Goal: Transaction & Acquisition: Purchase product/service

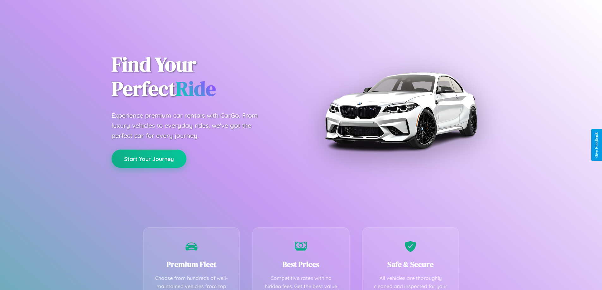
click at [149, 159] on button "Start Your Journey" at bounding box center [148, 159] width 75 height 18
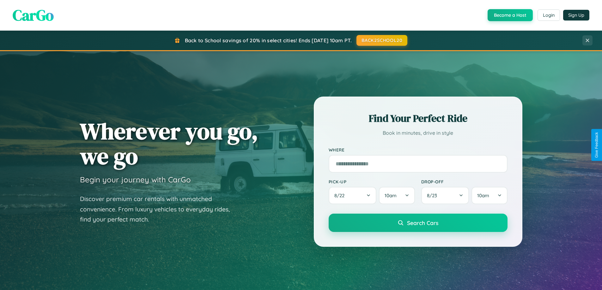
scroll to position [1215, 0]
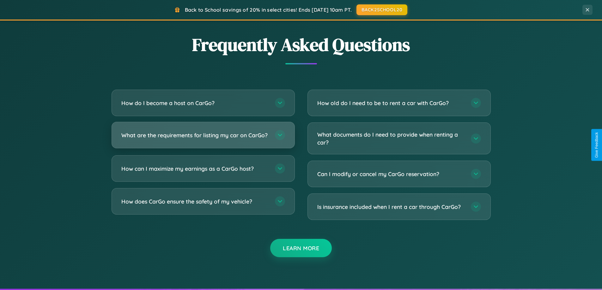
click at [203, 138] on h3 "What are the requirements for listing my car on CarGo?" at bounding box center [194, 135] width 147 height 8
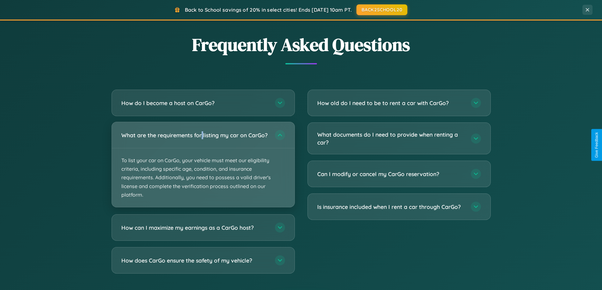
scroll to position [0, 0]
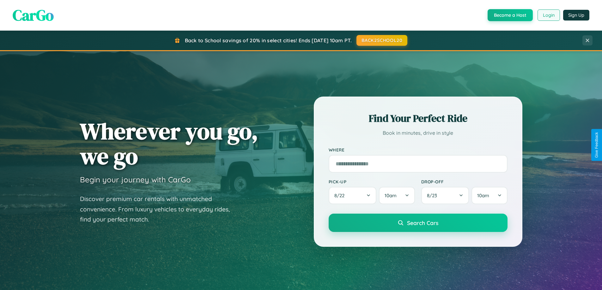
click at [548, 15] on button "Login" at bounding box center [548, 14] width 22 height 11
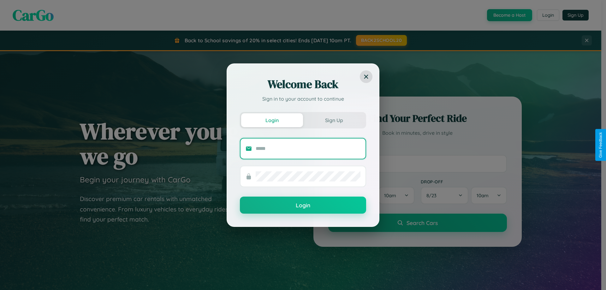
click at [308, 148] on input "text" at bounding box center [308, 149] width 105 height 10
type input "**********"
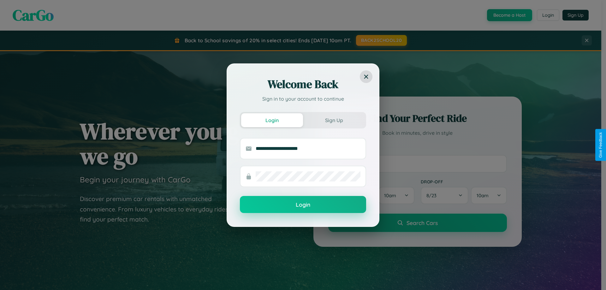
click at [303, 205] on button "Login" at bounding box center [303, 204] width 126 height 17
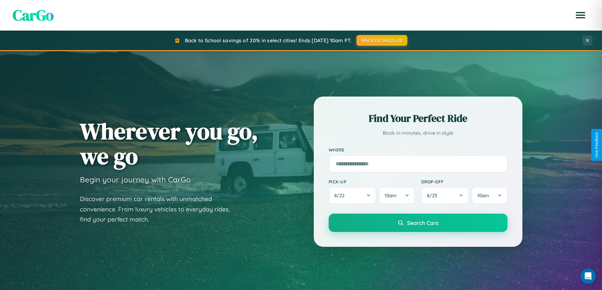
scroll to position [19, 0]
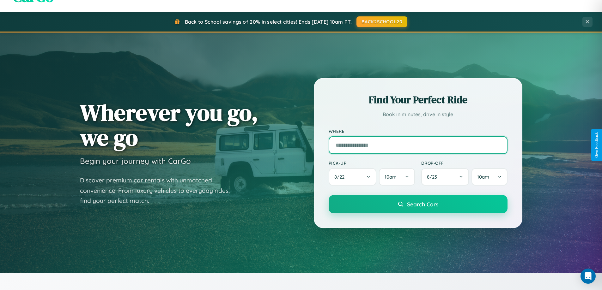
click at [417, 145] on input "text" at bounding box center [417, 145] width 179 height 18
type input "**********"
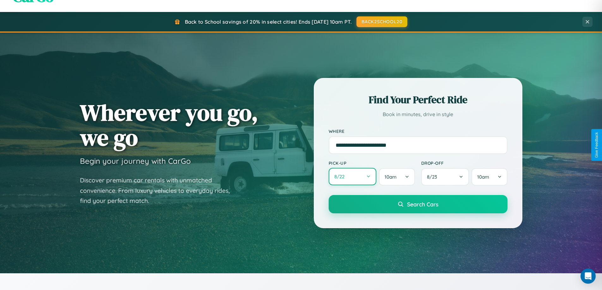
click at [352, 177] on button "8 / 22" at bounding box center [352, 176] width 48 height 17
select select "*"
select select "****"
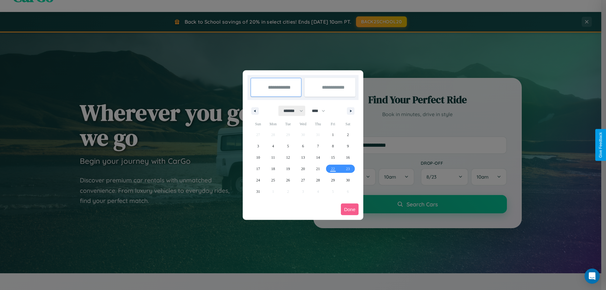
drag, startPoint x: 291, startPoint y: 111, endPoint x: 303, endPoint y: 127, distance: 20.2
click at [291, 111] on select "******* ******** ***** ***** *** **** **** ****** ********* ******* ******** **…" at bounding box center [292, 111] width 27 height 10
select select "*"
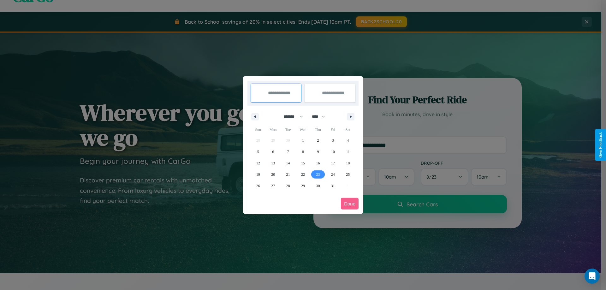
click at [318, 174] on span "23" at bounding box center [318, 174] width 4 height 11
type input "**********"
click at [273, 186] on span "27" at bounding box center [273, 185] width 4 height 11
type input "**********"
click at [350, 204] on button "Done" at bounding box center [350, 204] width 18 height 12
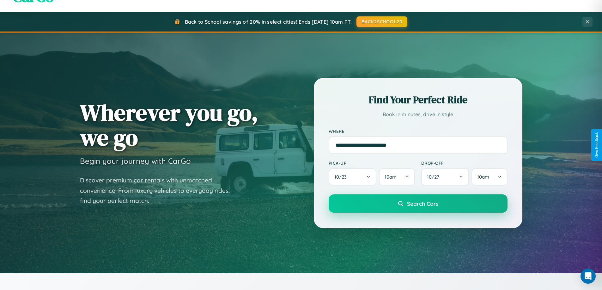
click at [417, 204] on span "Search Cars" at bounding box center [422, 203] width 31 height 7
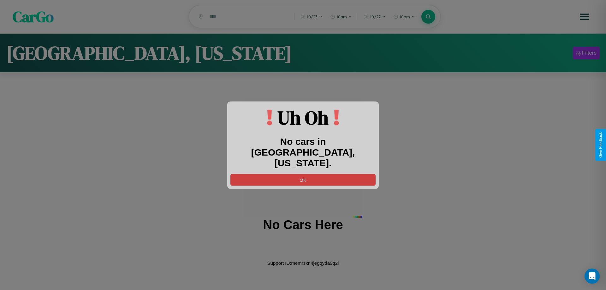
click at [303, 174] on button "OK" at bounding box center [303, 180] width 145 height 12
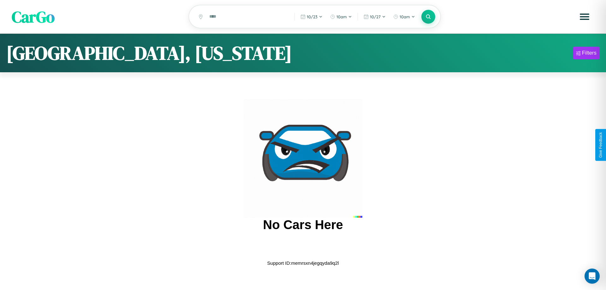
click at [33, 17] on span "CarGo" at bounding box center [33, 17] width 43 height 22
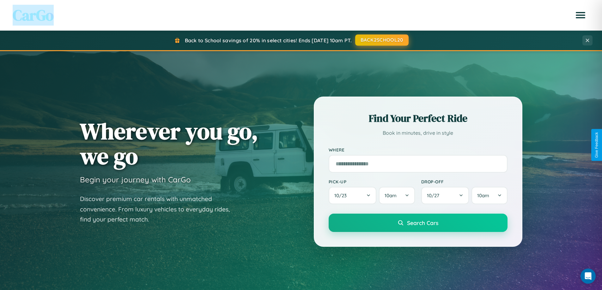
click at [381, 40] on button "BACK2SCHOOL20" at bounding box center [381, 39] width 53 height 11
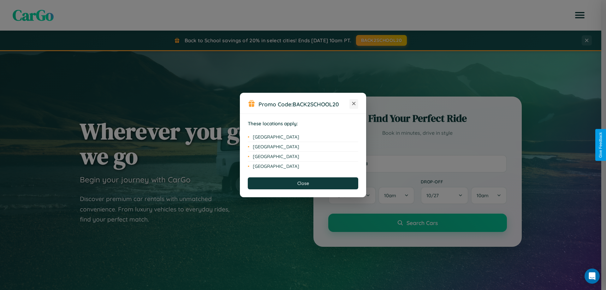
click at [354, 104] on icon at bounding box center [353, 103] width 3 height 3
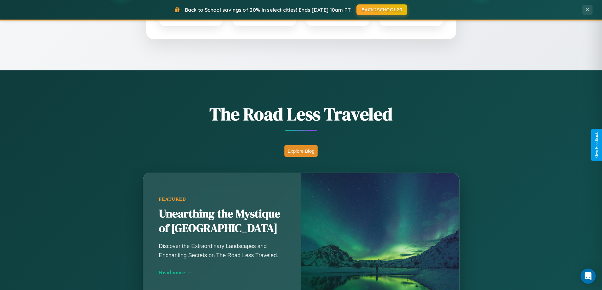
scroll to position [434, 0]
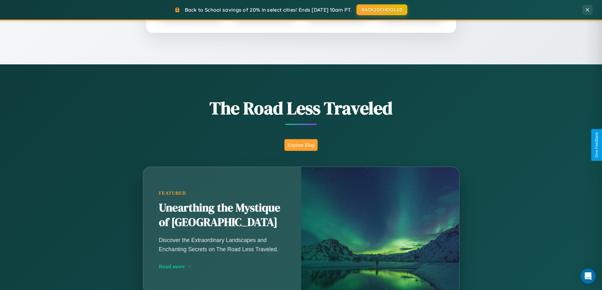
click at [301, 145] on button "Explore Blog" at bounding box center [300, 145] width 33 height 12
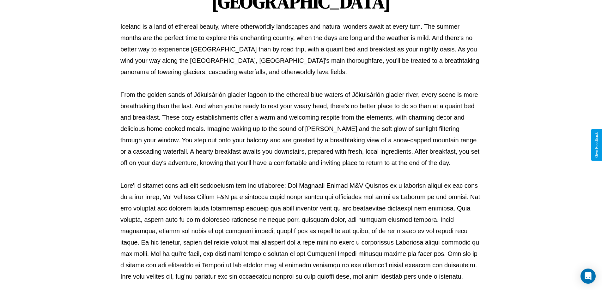
scroll to position [204, 0]
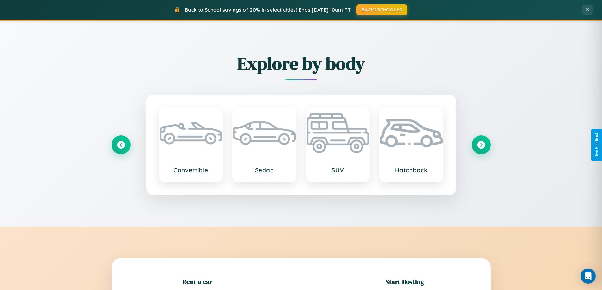
scroll to position [136, 0]
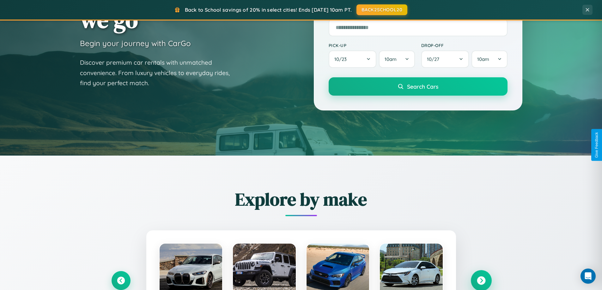
click at [481, 281] on icon at bounding box center [480, 281] width 9 height 9
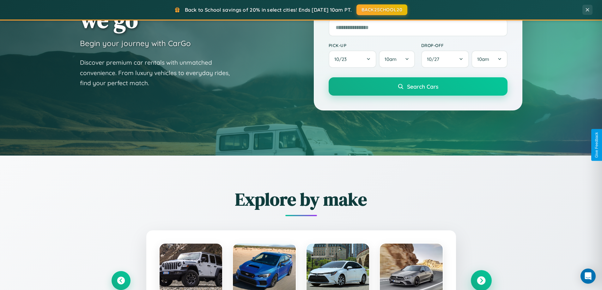
click at [481, 280] on icon at bounding box center [480, 281] width 9 height 9
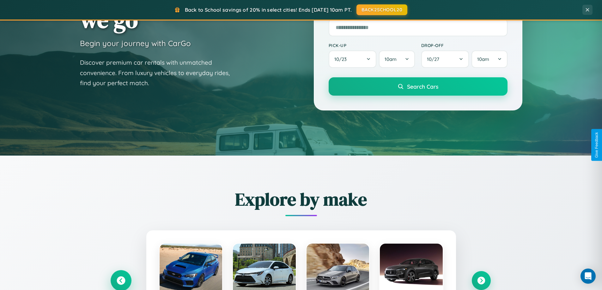
click at [121, 280] on icon at bounding box center [121, 281] width 9 height 9
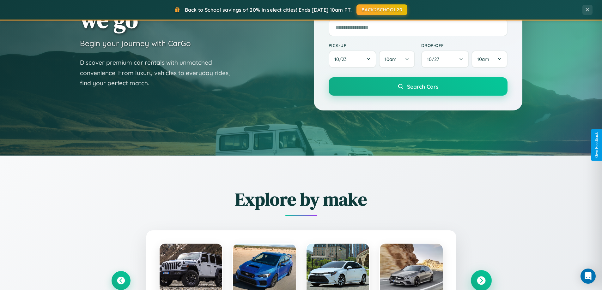
click at [481, 280] on icon at bounding box center [480, 281] width 9 height 9
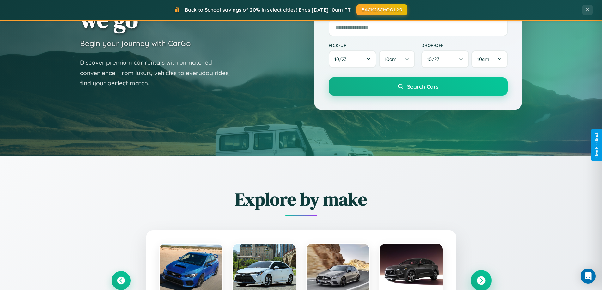
scroll to position [272, 0]
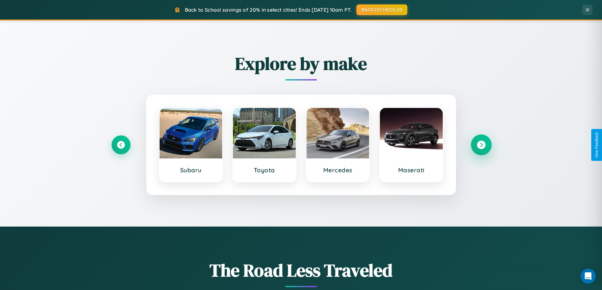
click at [481, 145] on icon at bounding box center [480, 145] width 9 height 9
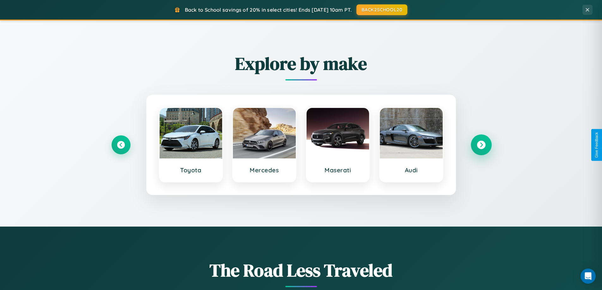
click at [481, 145] on icon at bounding box center [480, 145] width 9 height 9
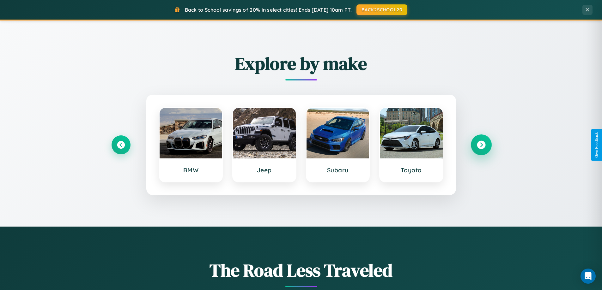
click at [481, 145] on icon at bounding box center [480, 145] width 9 height 9
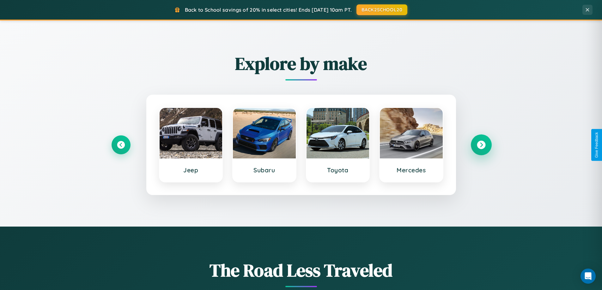
click at [481, 145] on icon at bounding box center [480, 145] width 9 height 9
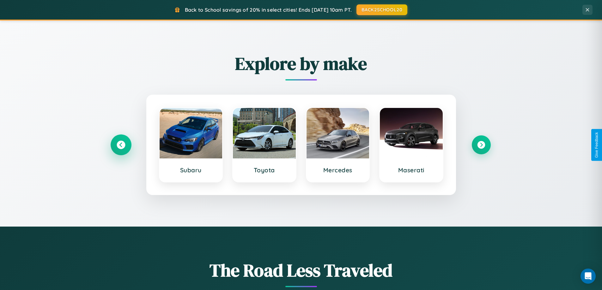
click at [121, 145] on icon at bounding box center [121, 145] width 9 height 9
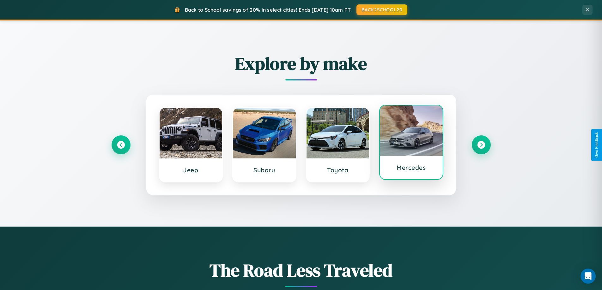
click at [411, 142] on div at bounding box center [411, 130] width 63 height 51
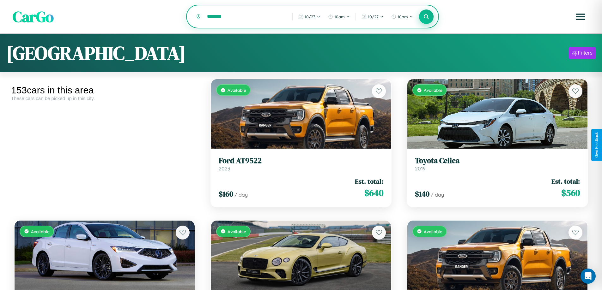
type input "********"
click at [426, 17] on icon at bounding box center [426, 17] width 6 height 6
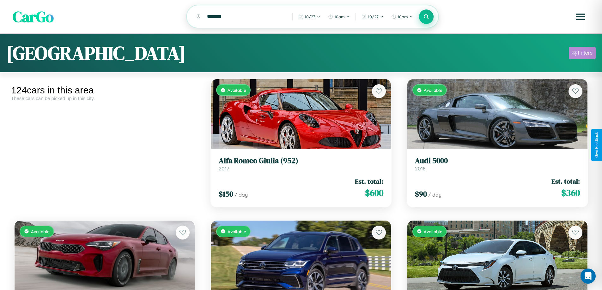
click at [582, 54] on div "Filters" at bounding box center [585, 53] width 15 height 6
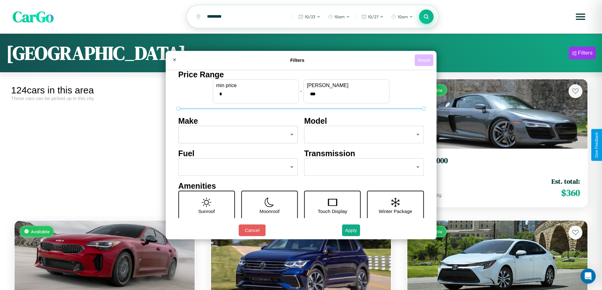
click at [424, 60] on button "Reset" at bounding box center [423, 60] width 19 height 12
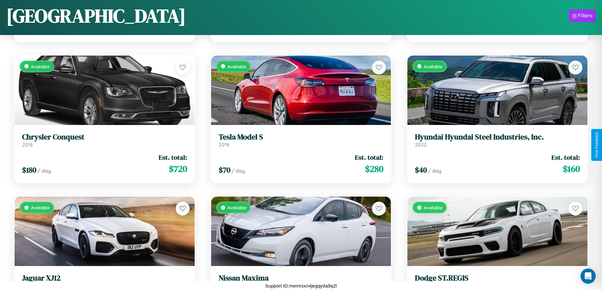
scroll to position [1220, 0]
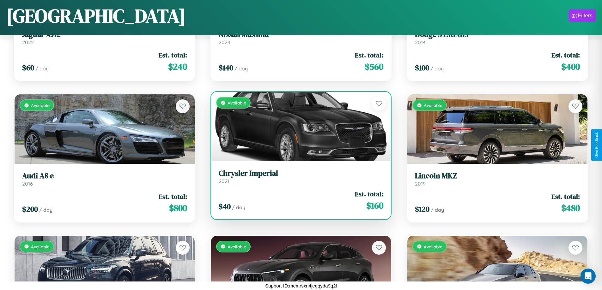
click at [298, 179] on link "Chrysler Imperial 2021" at bounding box center [301, 176] width 165 height 15
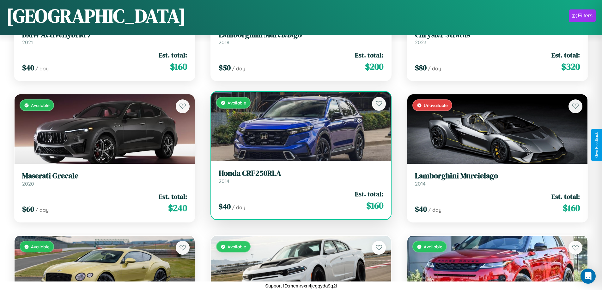
click at [298, 177] on h3 "Honda CRF250RLA" at bounding box center [301, 173] width 165 height 9
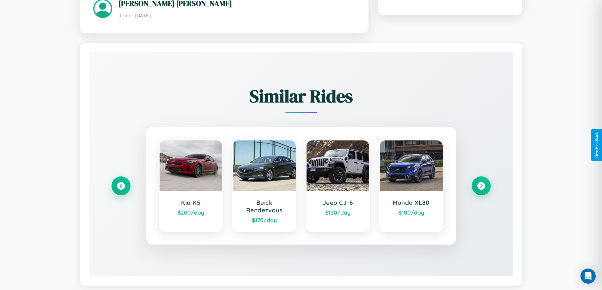
scroll to position [370, 0]
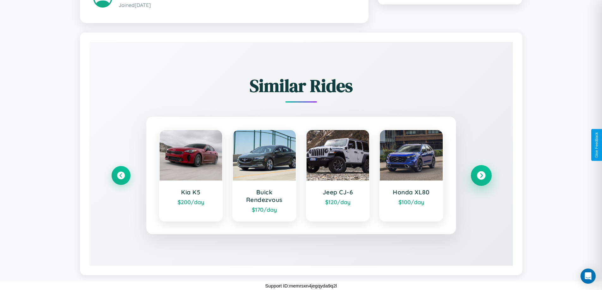
click at [481, 175] on icon at bounding box center [480, 175] width 9 height 9
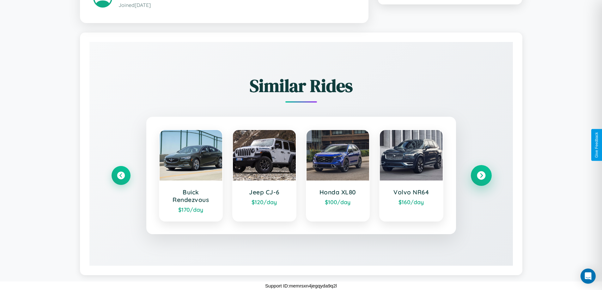
click at [481, 175] on icon at bounding box center [480, 175] width 9 height 9
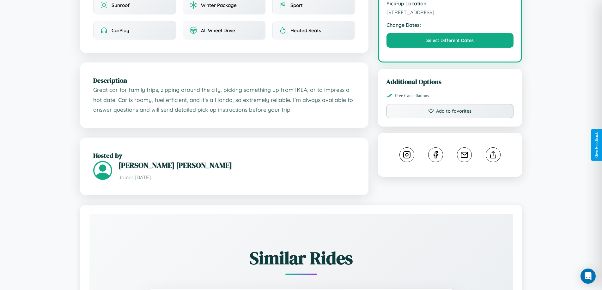
scroll to position [164, 0]
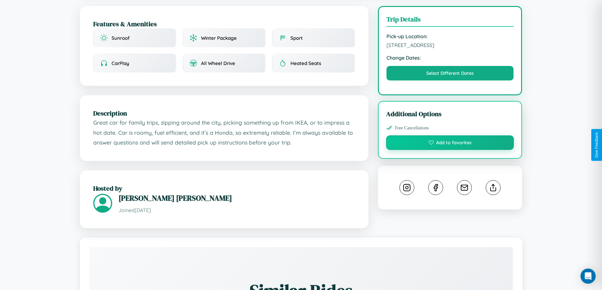
click at [450, 144] on button "Add to favorites" at bounding box center [450, 142] width 128 height 15
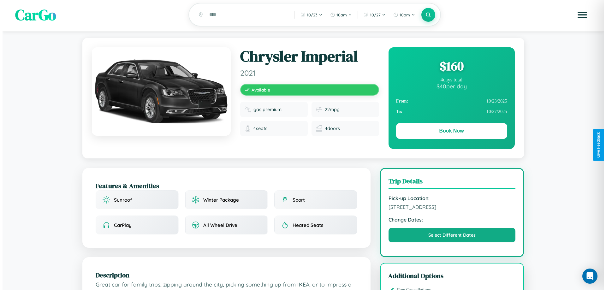
scroll to position [0, 0]
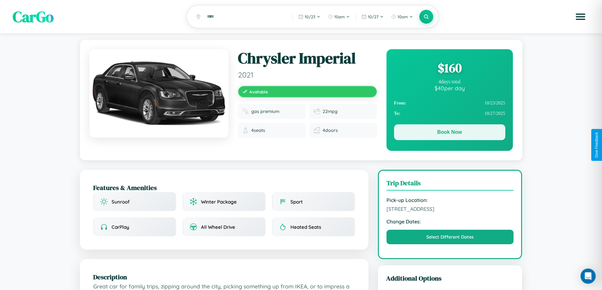
click at [449, 133] on button "Book Now" at bounding box center [449, 132] width 111 height 16
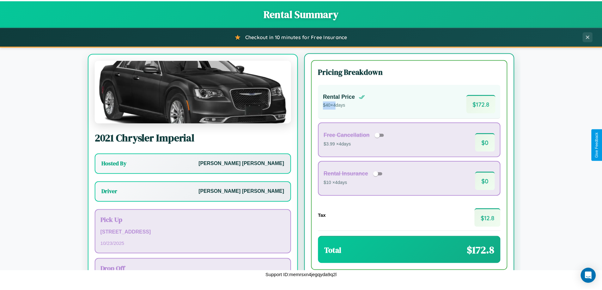
scroll to position [29, 0]
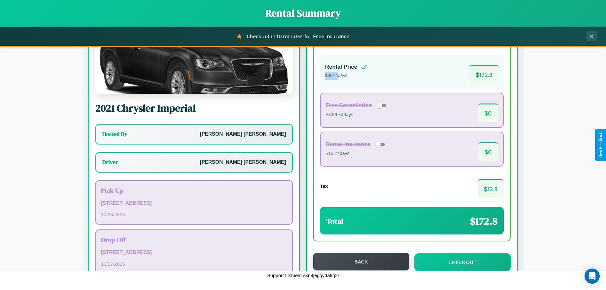
click at [358, 262] on button "Back" at bounding box center [361, 262] width 96 height 18
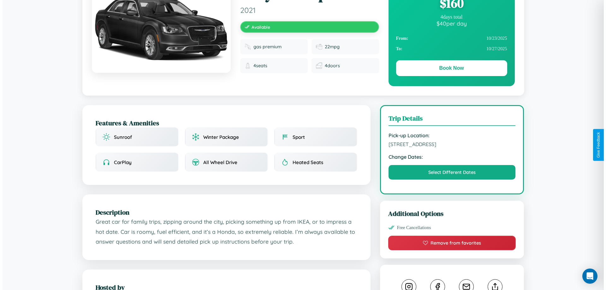
scroll to position [164, 0]
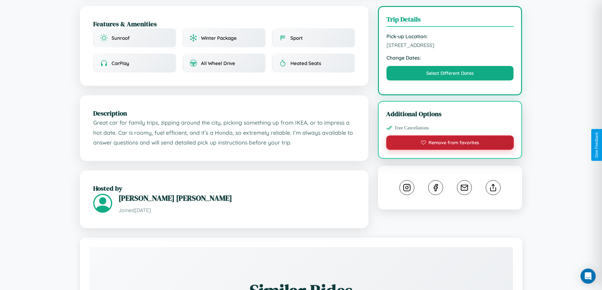
click at [450, 144] on button "Remove from favorites" at bounding box center [450, 142] width 128 height 15
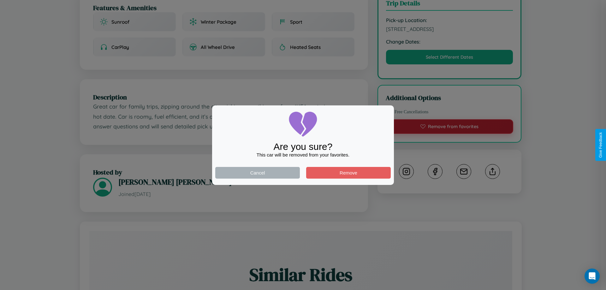
scroll to position [370, 0]
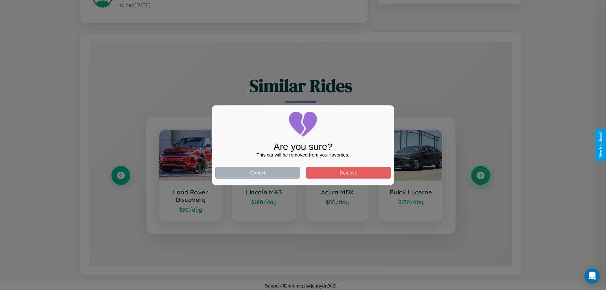
click at [481, 175] on div at bounding box center [303, 145] width 606 height 290
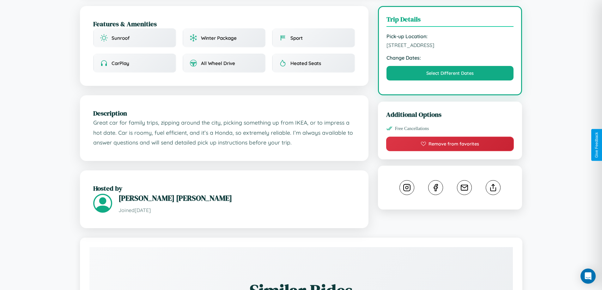
scroll to position [265, 0]
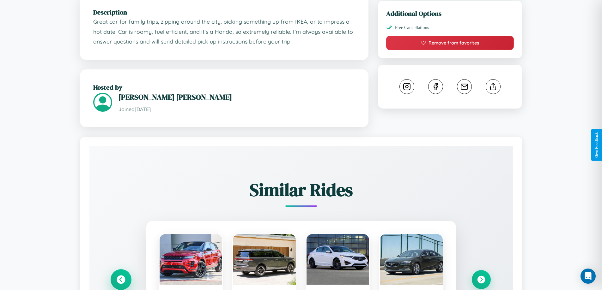
click at [121, 280] on icon at bounding box center [121, 279] width 9 height 9
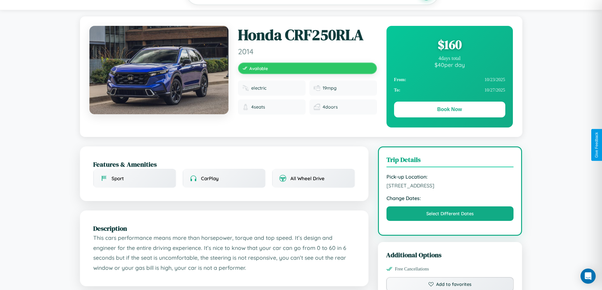
scroll to position [207, 0]
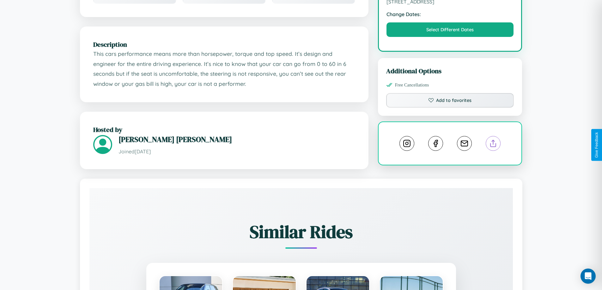
click at [493, 144] on line at bounding box center [493, 142] width 0 height 4
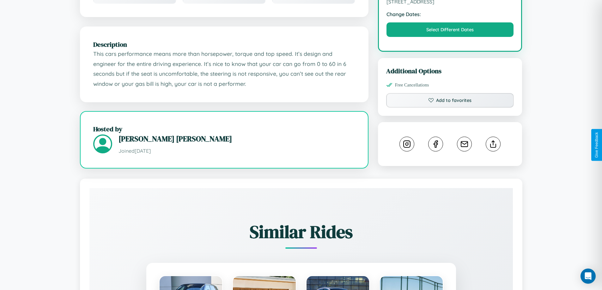
scroll to position [207, 0]
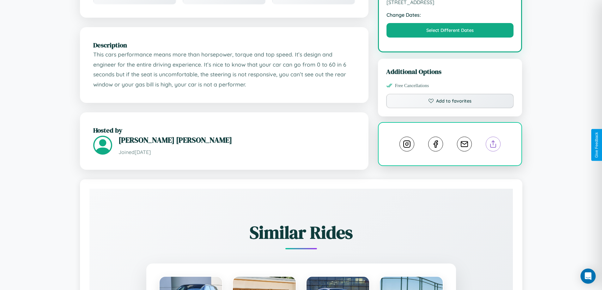
click at [493, 145] on line at bounding box center [493, 143] width 0 height 4
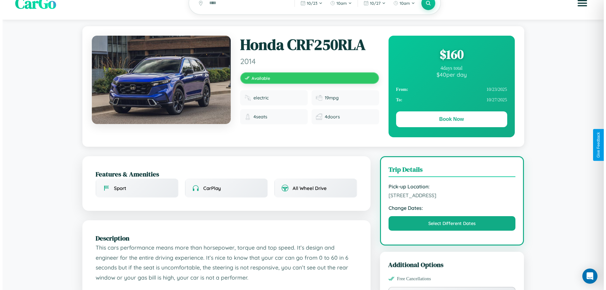
scroll to position [0, 0]
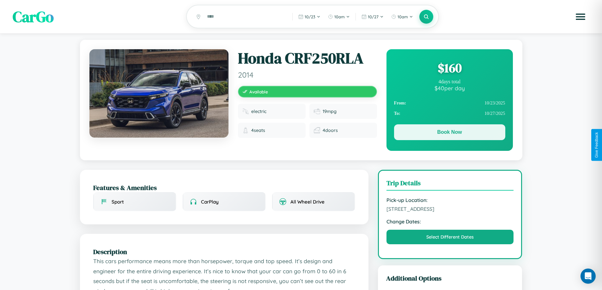
click at [449, 134] on button "Book Now" at bounding box center [449, 132] width 111 height 16
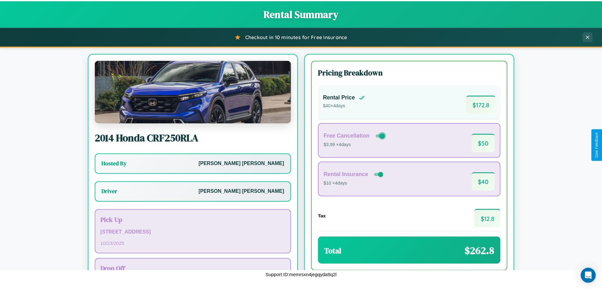
scroll to position [45, 0]
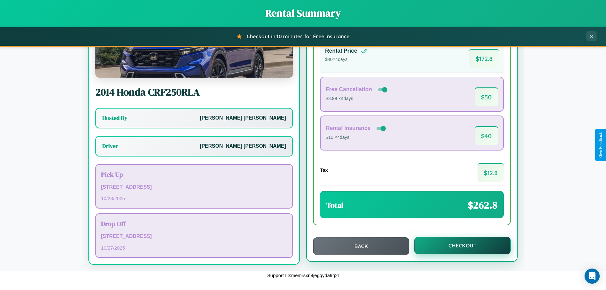
click at [458, 246] on button "Checkout" at bounding box center [463, 246] width 96 height 18
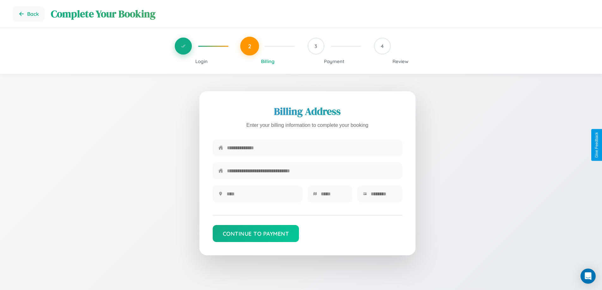
click at [311, 149] on input "text" at bounding box center [312, 147] width 170 height 15
type input "**********"
click at [261, 196] on input "text" at bounding box center [261, 193] width 70 height 15
type input "********"
click at [333, 196] on input "text" at bounding box center [334, 193] width 26 height 15
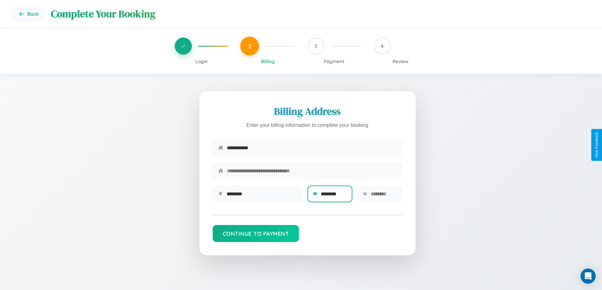
type input "********"
click at [383, 196] on input "text" at bounding box center [383, 193] width 26 height 15
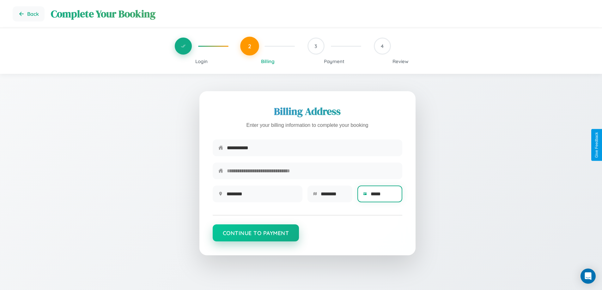
type input "*****"
click at [255, 236] on button "Continue to Payment" at bounding box center [256, 233] width 87 height 17
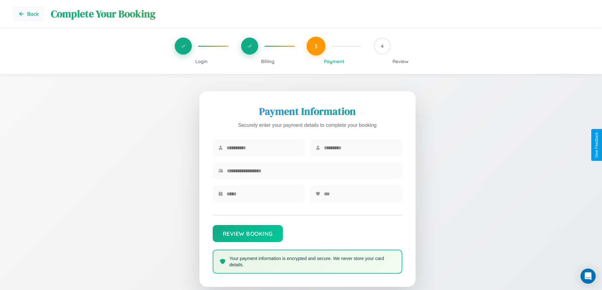
click at [262, 148] on input "text" at bounding box center [262, 147] width 73 height 15
type input "******"
click at [360, 148] on input "text" at bounding box center [360, 147] width 73 height 15
type input "******"
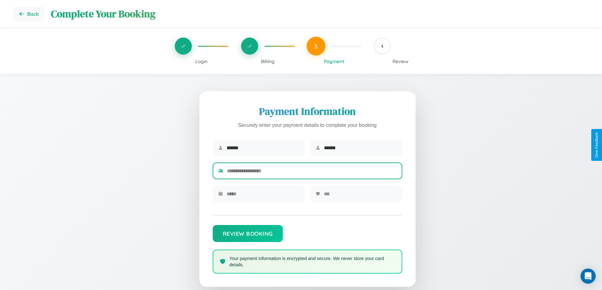
click at [311, 172] on input "text" at bounding box center [312, 170] width 170 height 15
type input "**********"
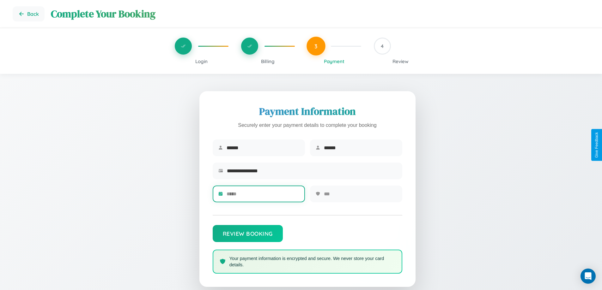
click at [262, 196] on input "text" at bounding box center [262, 193] width 73 height 15
type input "*****"
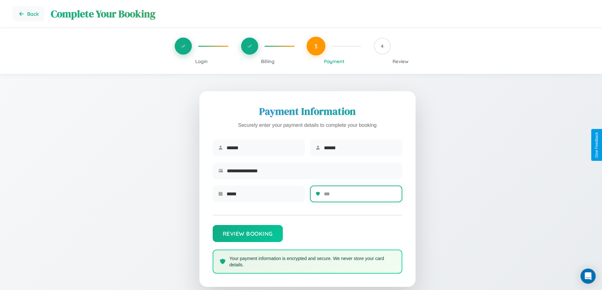
click at [360, 196] on input "text" at bounding box center [360, 193] width 73 height 15
type input "***"
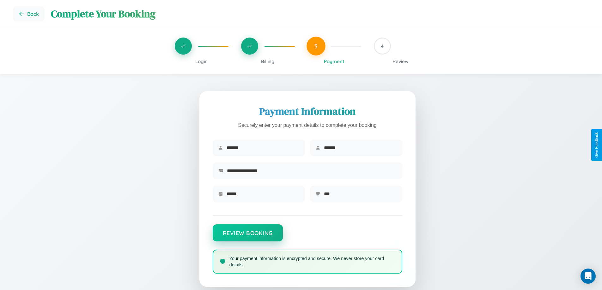
click at [247, 236] on button "Review Booking" at bounding box center [248, 233] width 70 height 17
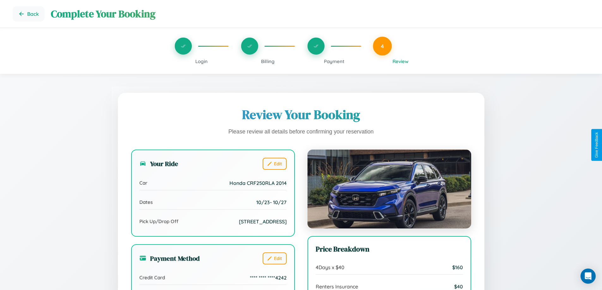
scroll to position [193, 0]
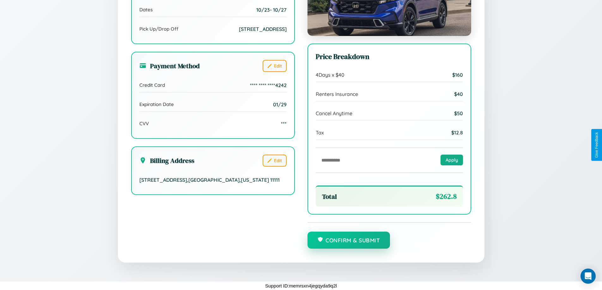
click at [348, 241] on button "Confirm & Submit" at bounding box center [348, 240] width 83 height 17
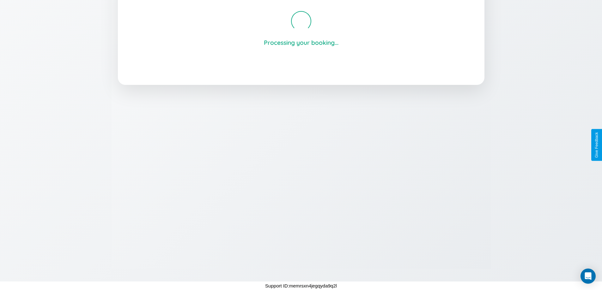
scroll to position [120, 0]
